Goal: Browse casually: Explore the website without a specific task or goal

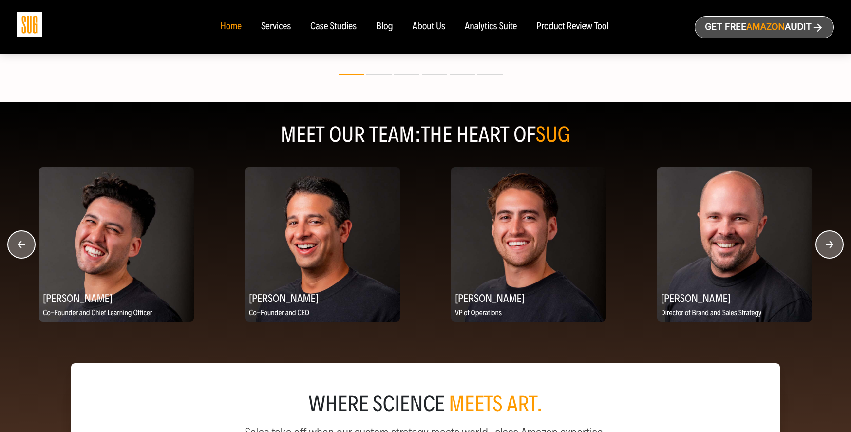
scroll to position [1255, 0]
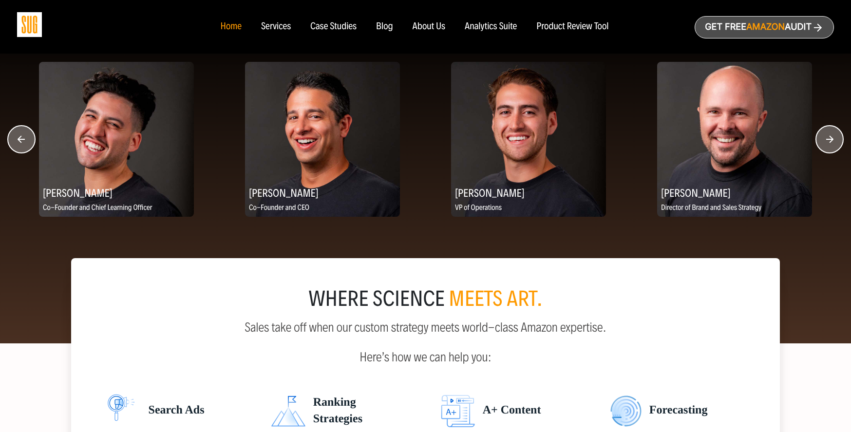
click at [821, 137] on circle "button" at bounding box center [829, 139] width 27 height 27
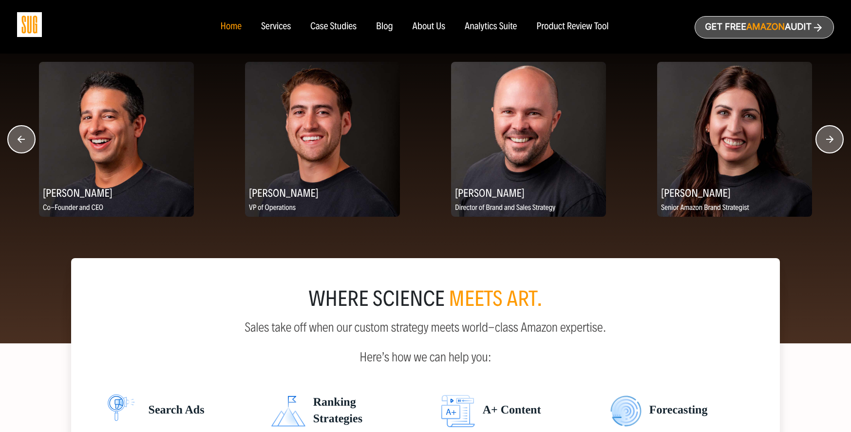
click at [821, 137] on circle "button" at bounding box center [829, 139] width 27 height 27
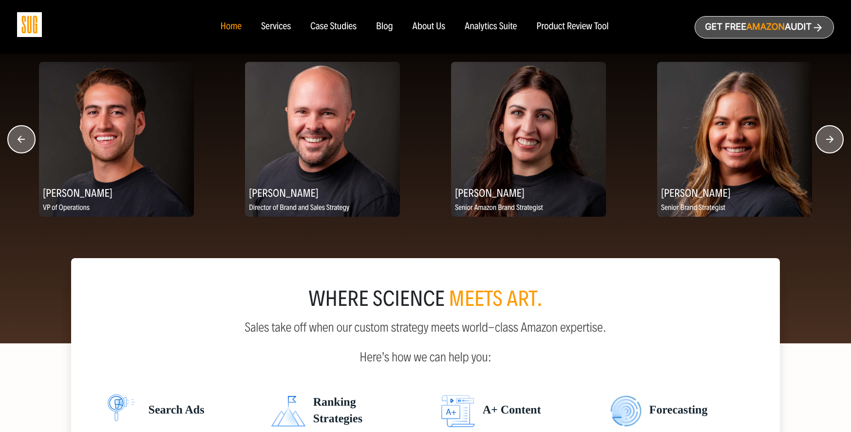
click at [826, 133] on circle "button" at bounding box center [829, 139] width 27 height 27
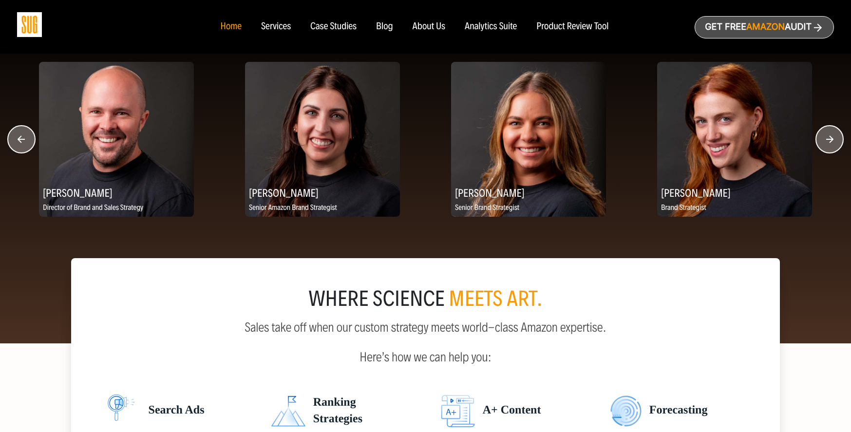
click at [826, 133] on circle "button" at bounding box center [829, 139] width 27 height 27
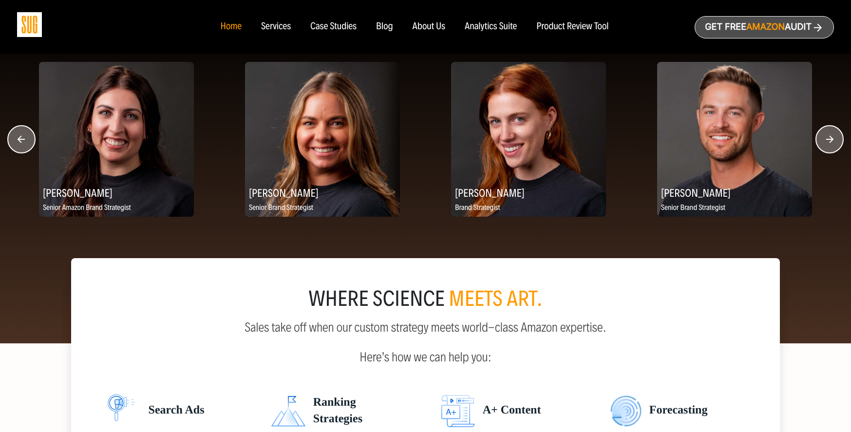
click at [826, 133] on circle "button" at bounding box center [829, 139] width 27 height 27
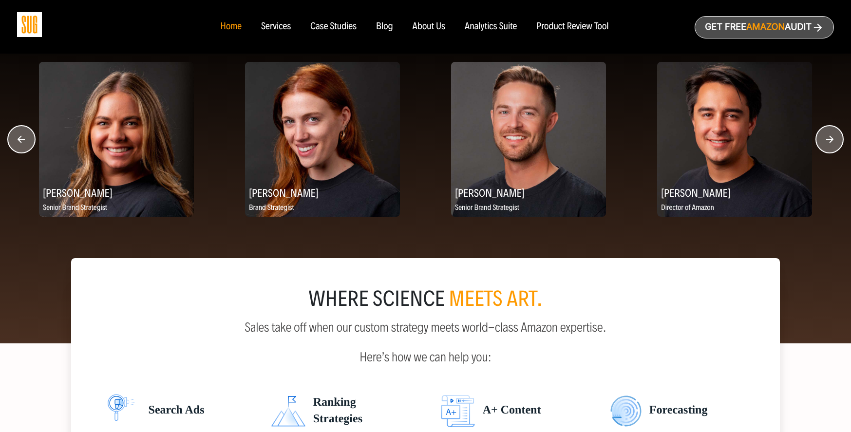
click at [826, 133] on circle "button" at bounding box center [829, 139] width 27 height 27
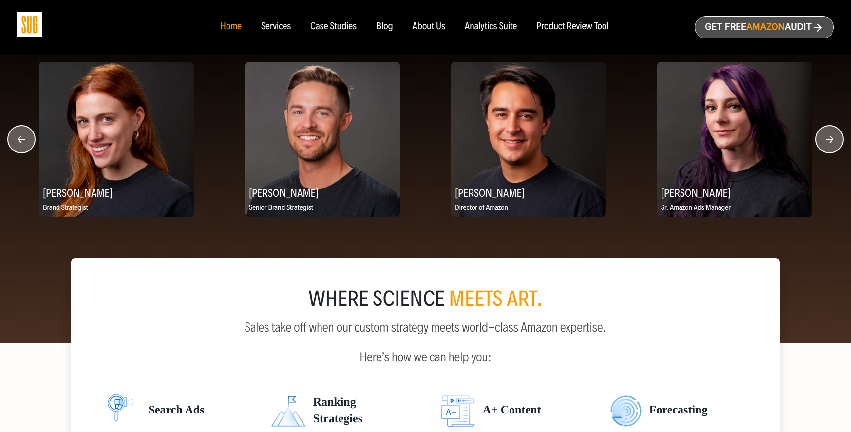
click at [826, 141] on circle "button" at bounding box center [829, 139] width 27 height 27
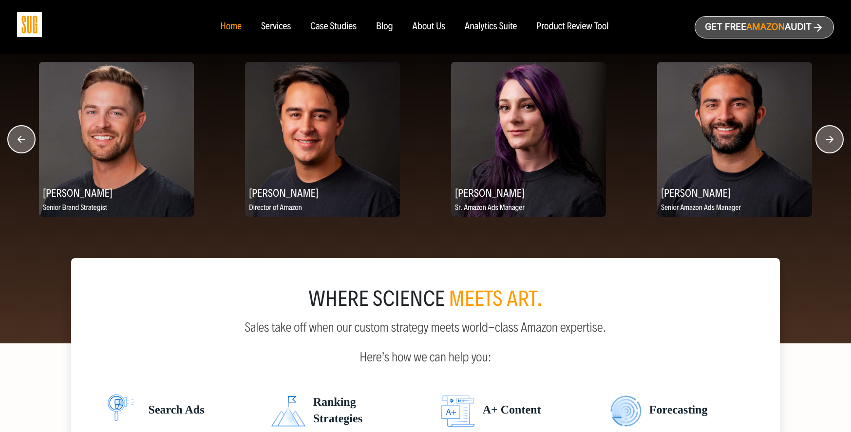
click at [826, 141] on circle "button" at bounding box center [829, 139] width 27 height 27
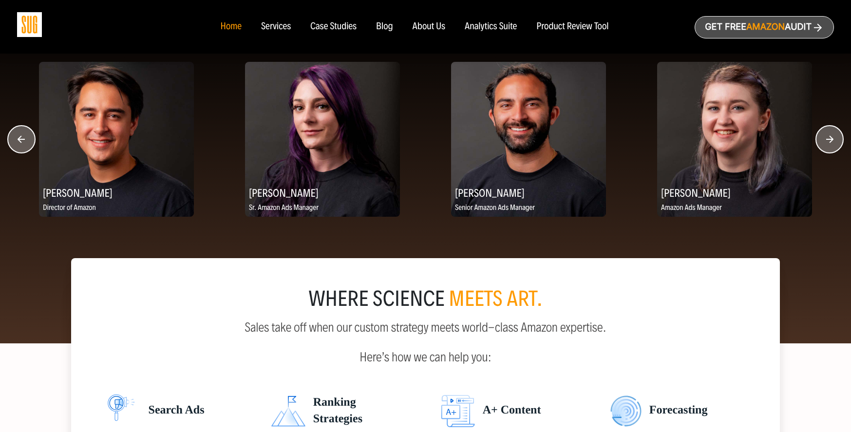
click at [826, 141] on circle "button" at bounding box center [829, 139] width 27 height 27
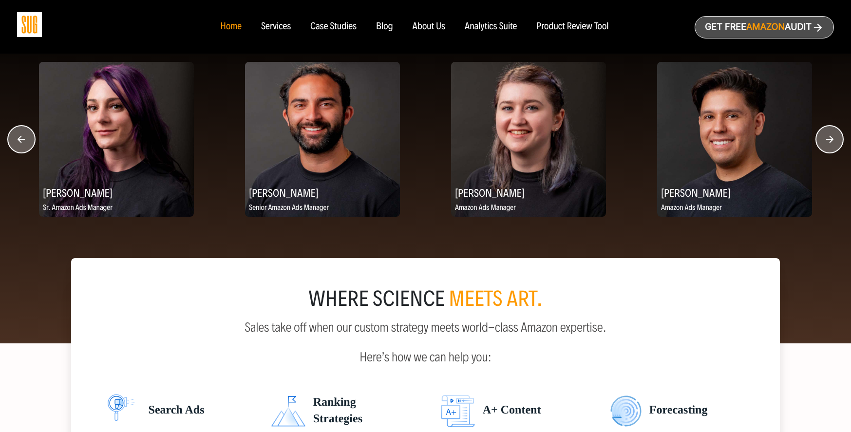
click at [826, 141] on circle "button" at bounding box center [829, 139] width 27 height 27
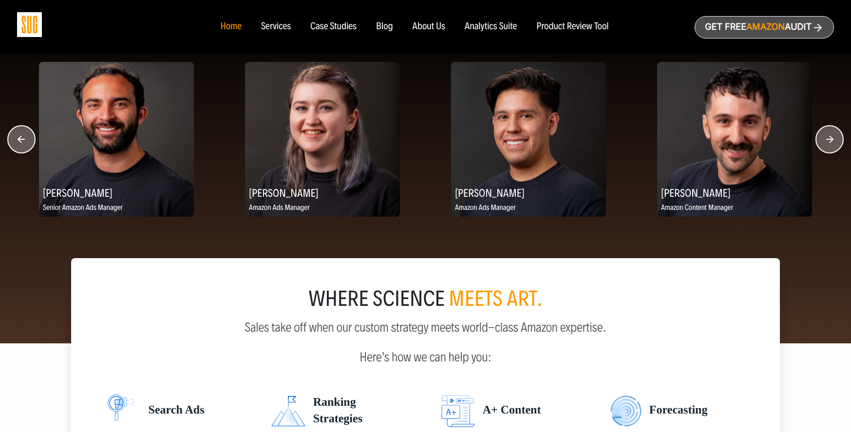
click at [826, 141] on circle "button" at bounding box center [829, 139] width 27 height 27
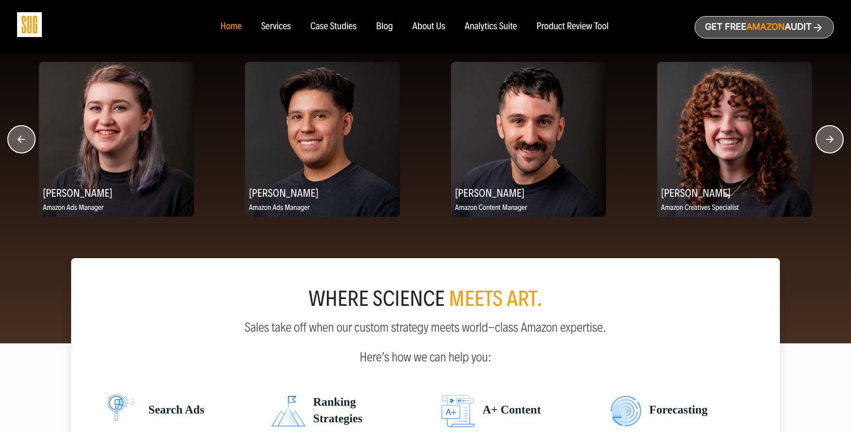
click at [826, 141] on circle "button" at bounding box center [829, 139] width 27 height 27
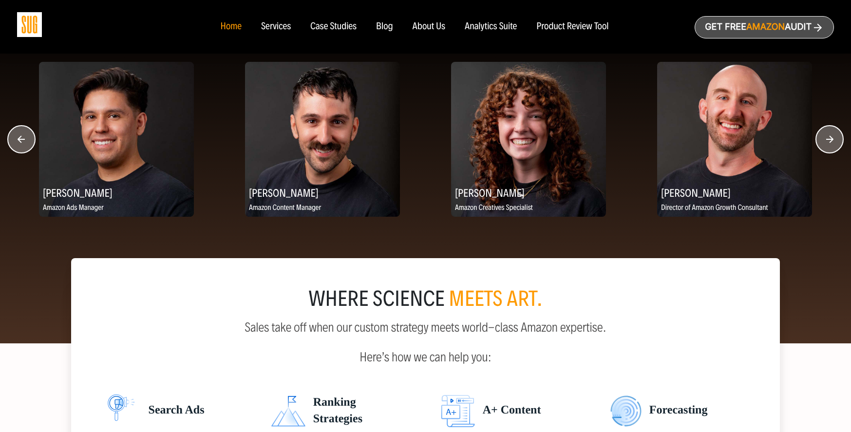
click at [826, 141] on circle "button" at bounding box center [829, 139] width 27 height 27
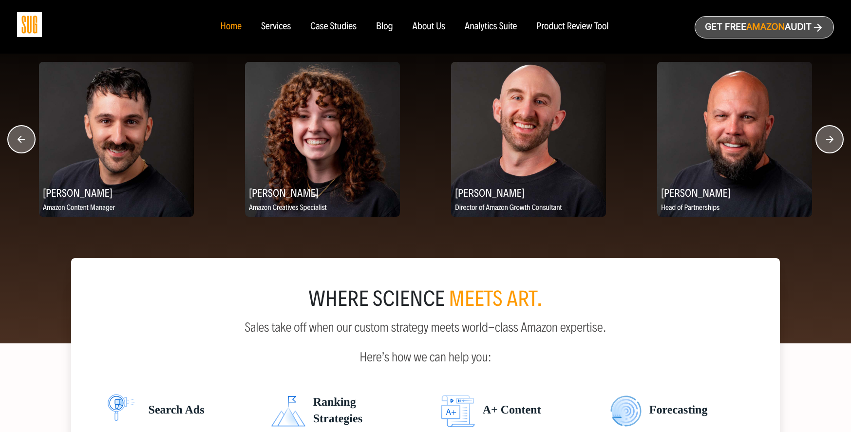
click at [826, 141] on circle "button" at bounding box center [829, 139] width 27 height 27
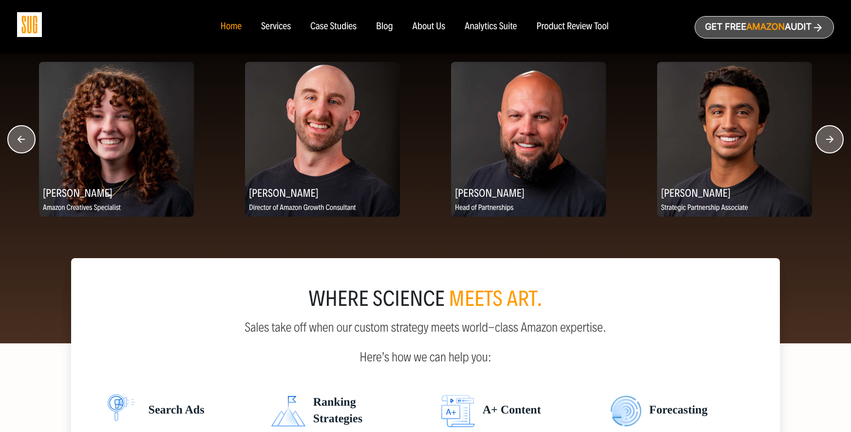
click at [826, 141] on circle "button" at bounding box center [829, 139] width 27 height 27
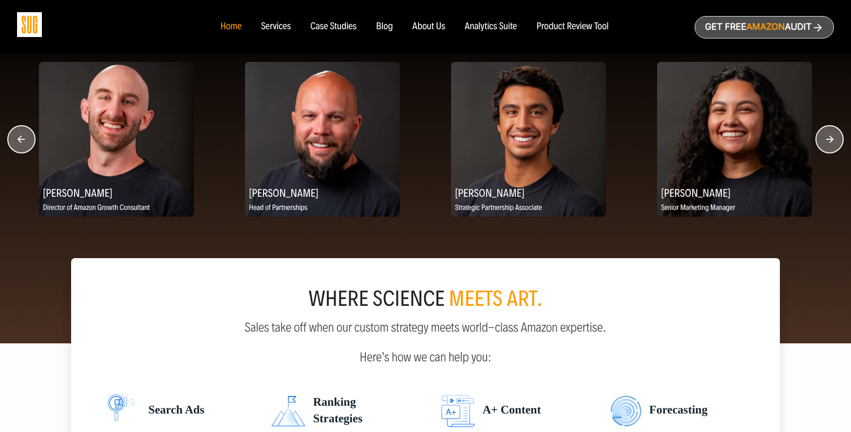
click at [826, 141] on circle "button" at bounding box center [829, 139] width 27 height 27
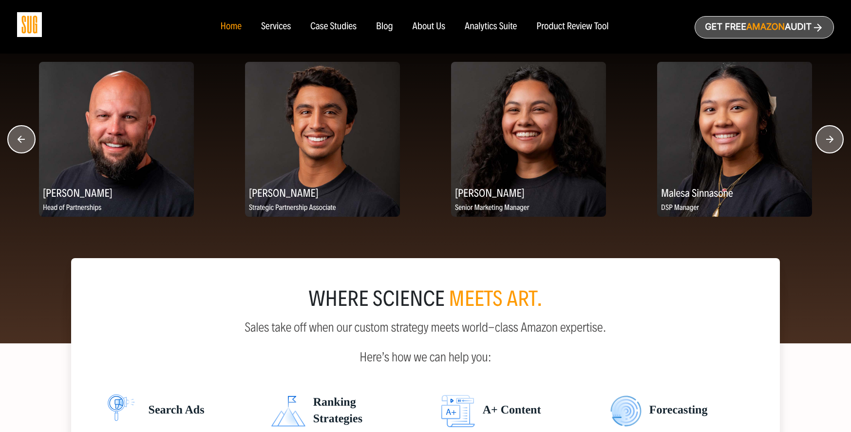
click at [826, 141] on circle "button" at bounding box center [829, 139] width 27 height 27
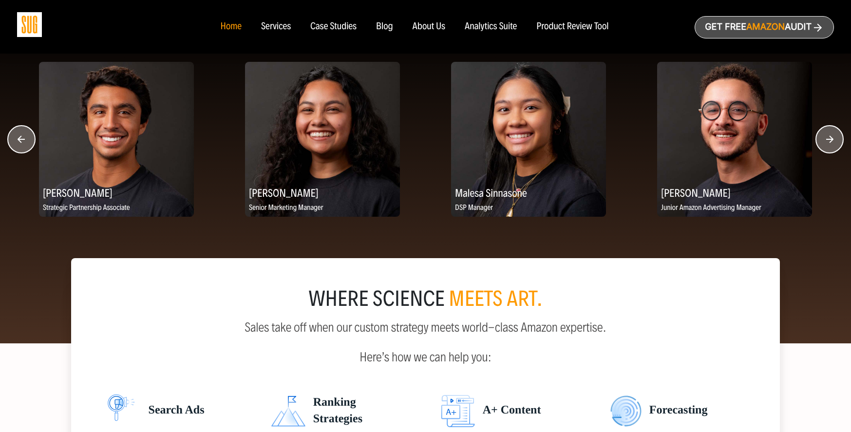
click at [826, 141] on circle "button" at bounding box center [829, 139] width 27 height 27
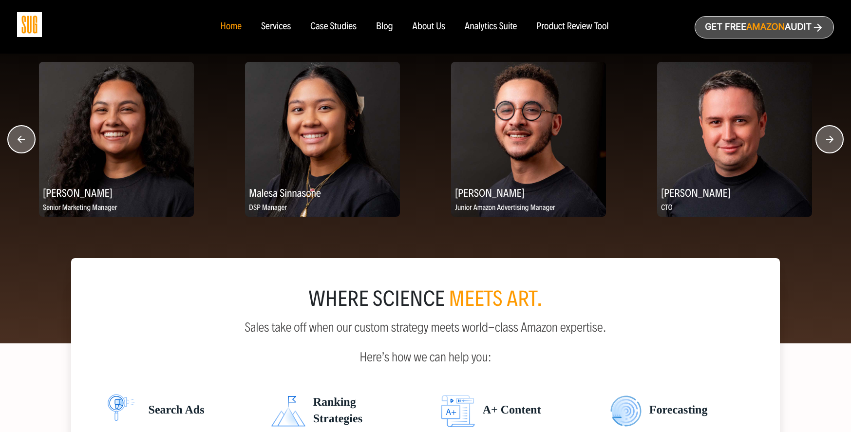
click at [826, 141] on circle "button" at bounding box center [829, 139] width 27 height 27
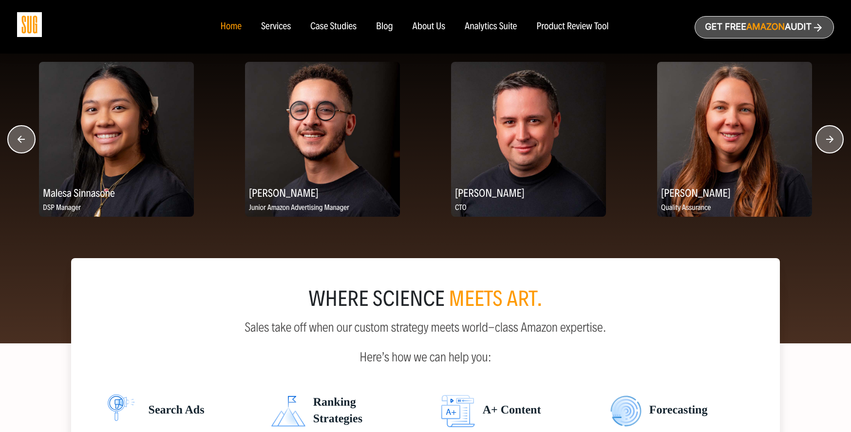
click at [826, 141] on circle "button" at bounding box center [829, 139] width 27 height 27
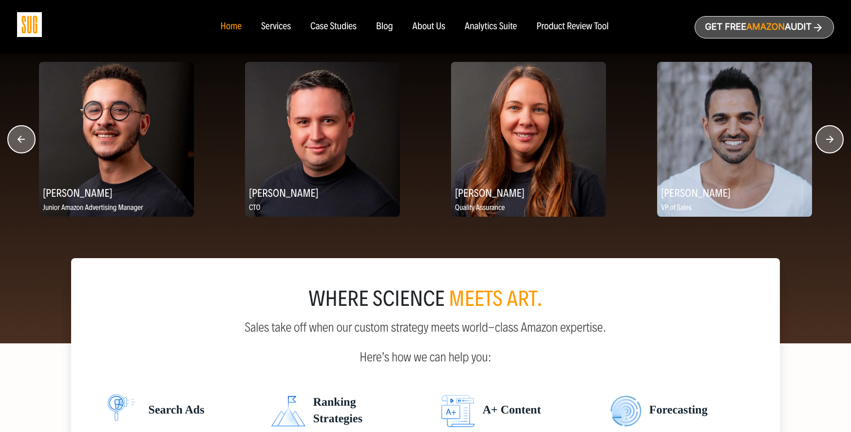
click at [826, 141] on circle "button" at bounding box center [829, 139] width 27 height 27
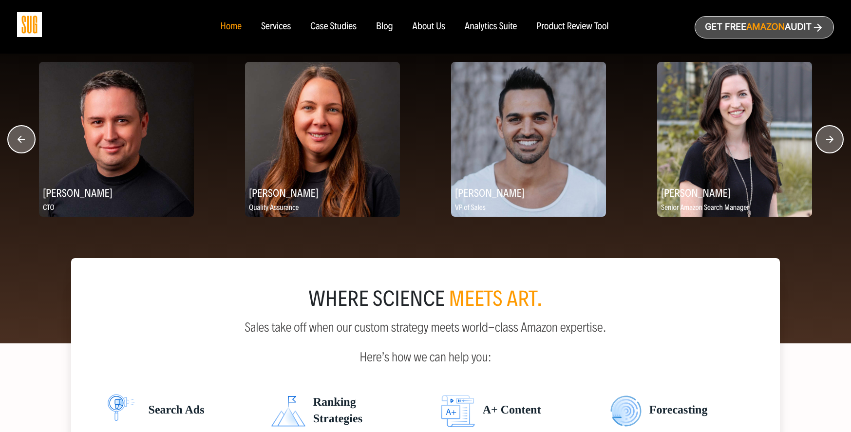
click at [826, 141] on circle "button" at bounding box center [829, 139] width 27 height 27
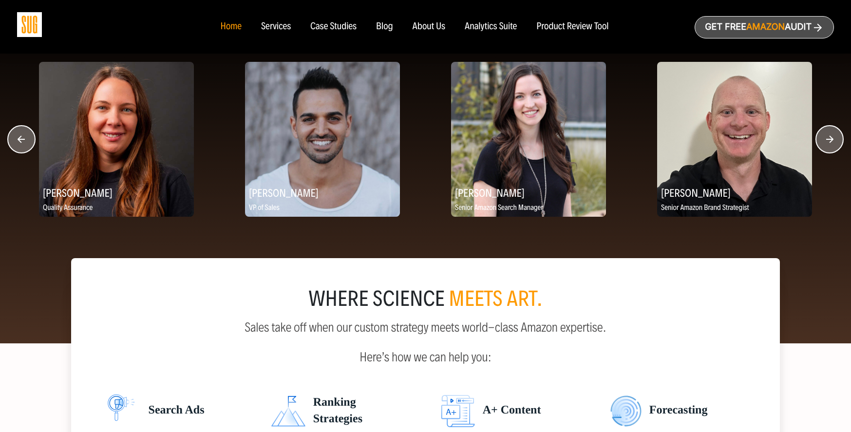
click at [826, 141] on circle "button" at bounding box center [829, 139] width 27 height 27
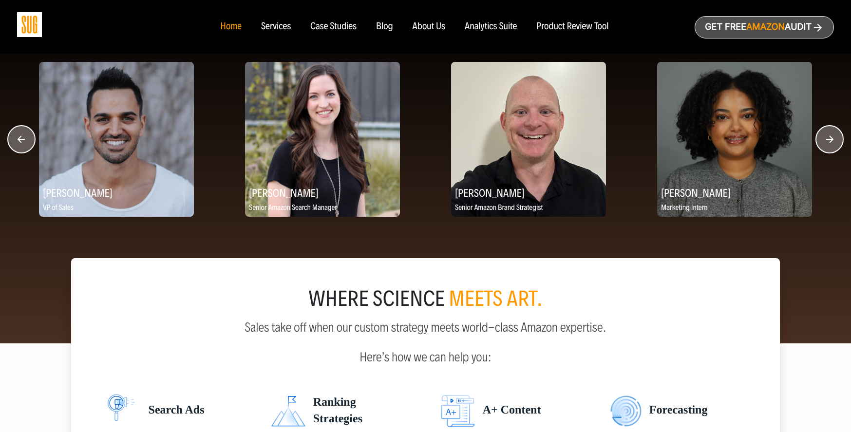
click at [826, 141] on circle "button" at bounding box center [829, 139] width 27 height 27
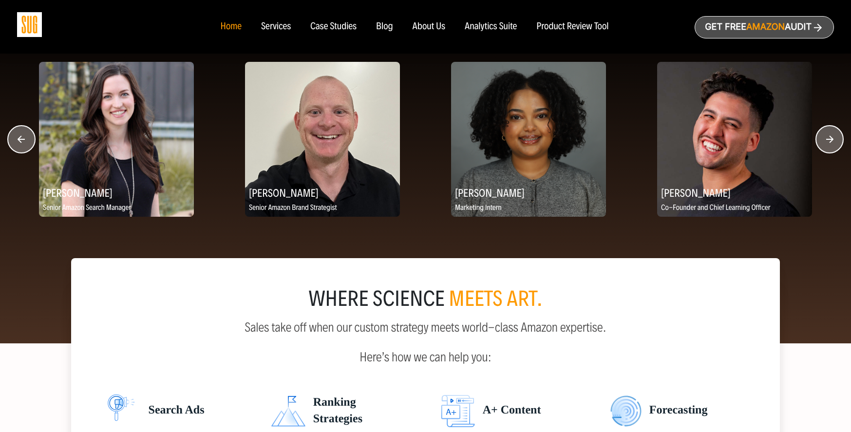
click at [826, 141] on circle "button" at bounding box center [829, 139] width 27 height 27
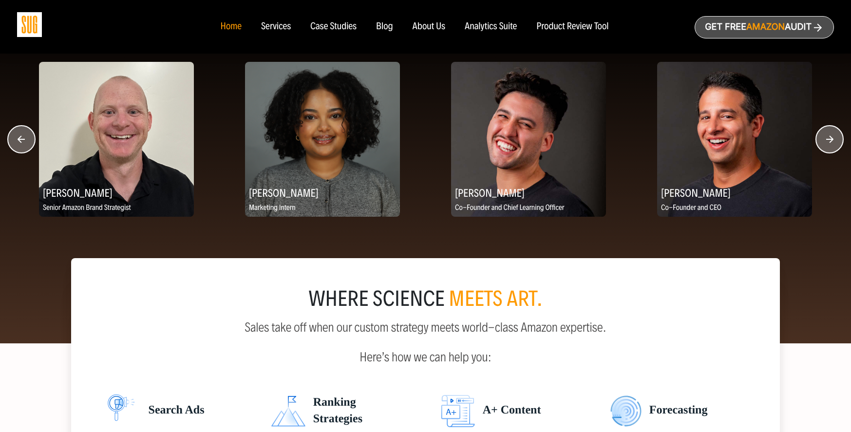
click at [826, 141] on circle "button" at bounding box center [829, 139] width 27 height 27
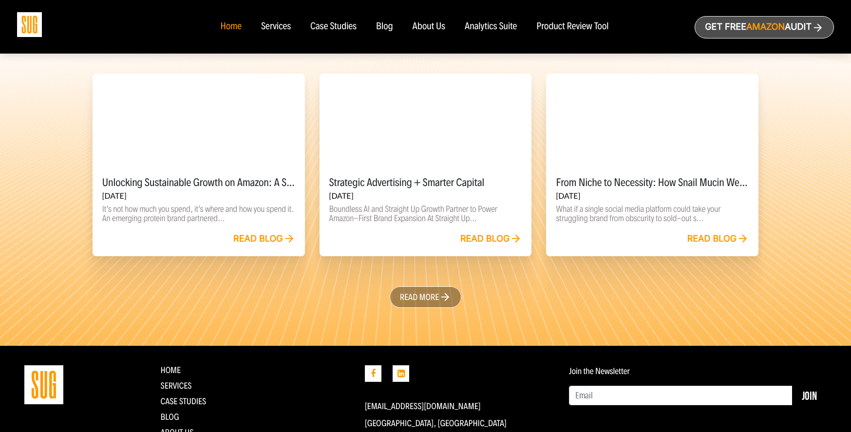
scroll to position [2238, 0]
